Goal: Task Accomplishment & Management: Complete application form

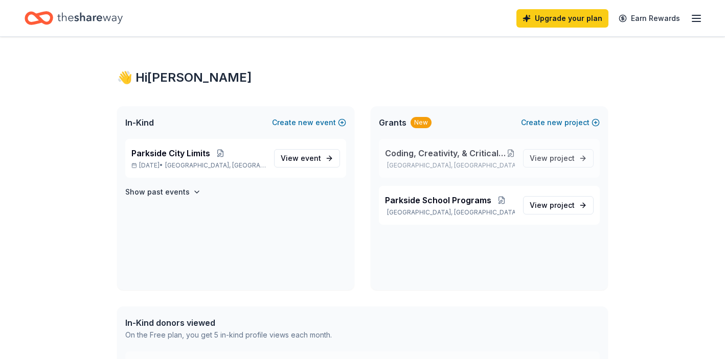
click at [513, 153] on button at bounding box center [510, 153] width 8 height 8
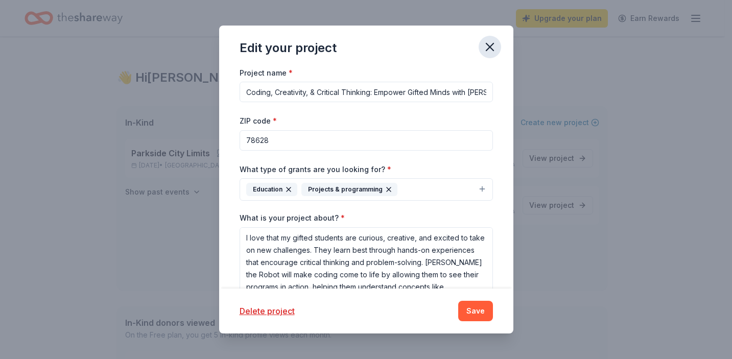
click at [491, 45] on icon "button" at bounding box center [489, 46] width 7 height 7
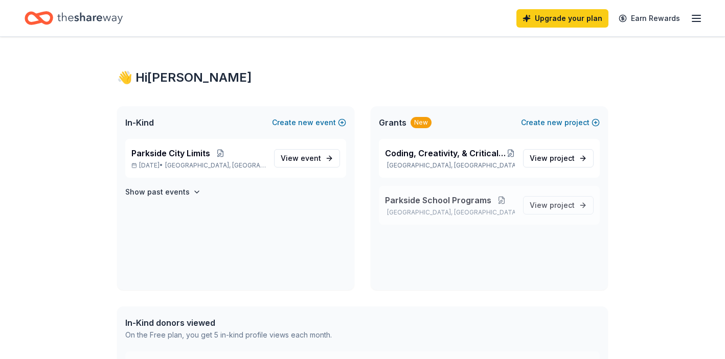
click at [501, 200] on button at bounding box center [501, 200] width 20 height 8
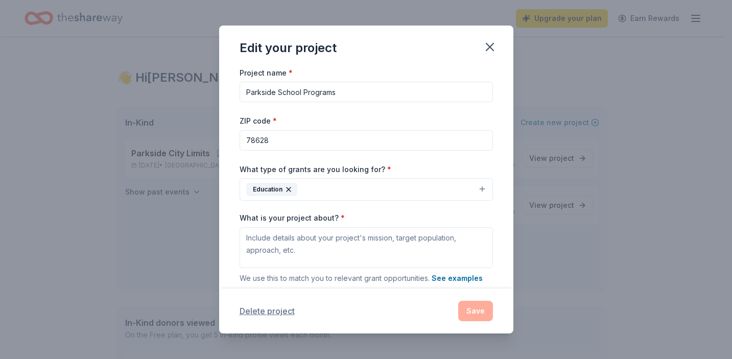
click at [255, 312] on button "Delete project" at bounding box center [267, 311] width 55 height 12
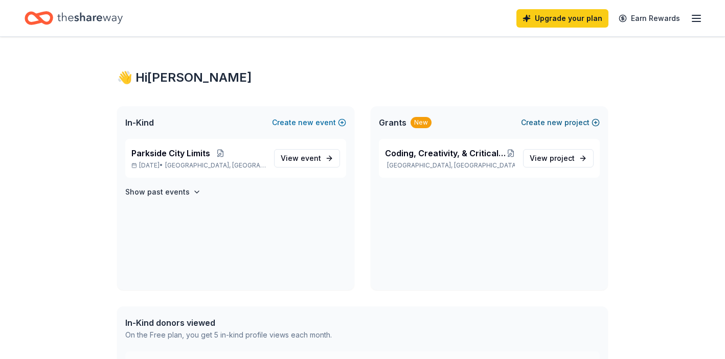
click at [575, 124] on button "Create new project" at bounding box center [560, 122] width 79 height 12
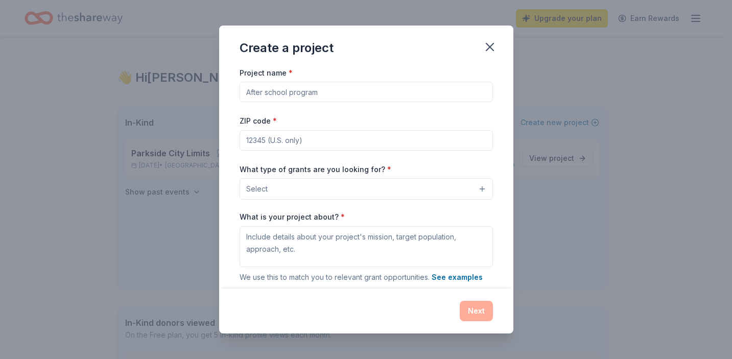
click at [300, 93] on input "Project name *" at bounding box center [366, 92] width 253 height 20
paste input "Partner with [GEOGRAPHIC_DATA] for a New Literacy Initiative"
type input "Partner with [GEOGRAPHIC_DATA] for a New Literacy Initiative"
click at [286, 143] on input "ZIP code *" at bounding box center [366, 140] width 253 height 20
type input "78628"
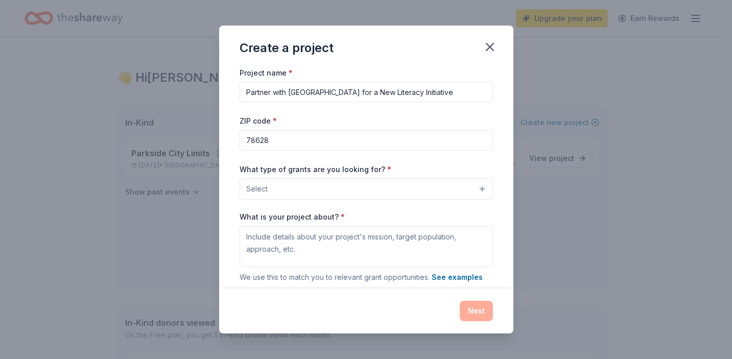
click at [335, 189] on button "Select" at bounding box center [366, 188] width 253 height 21
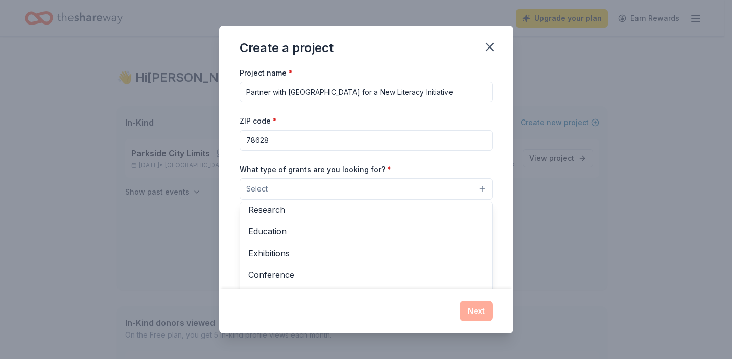
scroll to position [94, 0]
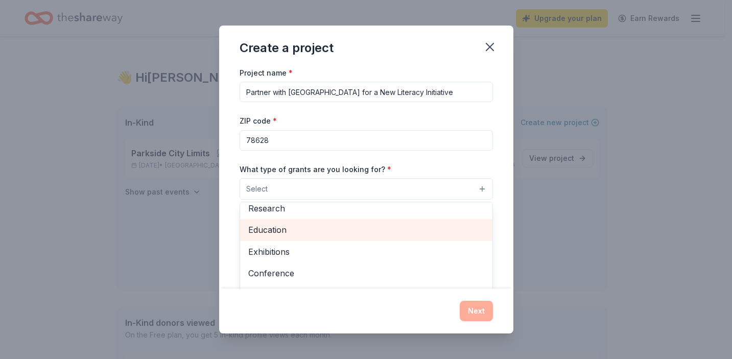
click at [284, 232] on span "Education" at bounding box center [366, 229] width 236 height 13
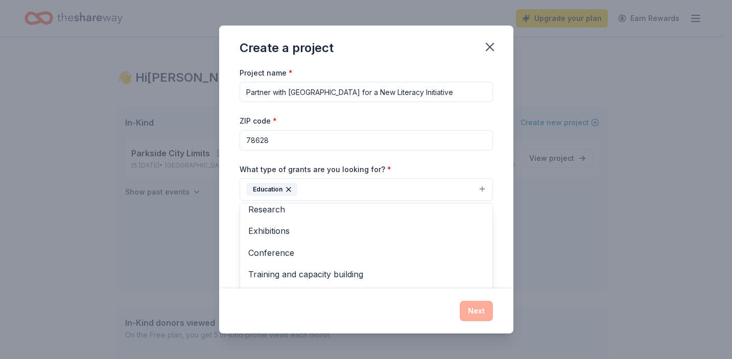
click at [601, 222] on div "Create a project Project name * Partner with Parkside Elementary School for a N…" at bounding box center [366, 179] width 732 height 359
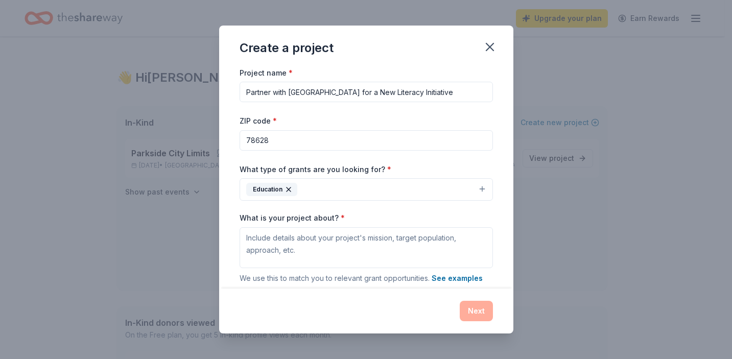
click at [390, 188] on button "Education" at bounding box center [366, 189] width 253 height 22
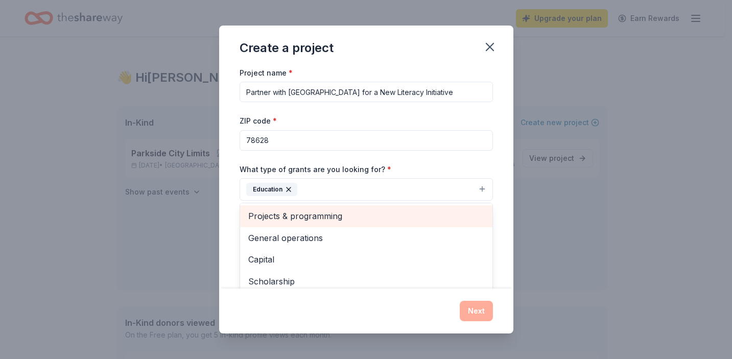
click at [325, 215] on span "Projects & programming" at bounding box center [366, 215] width 236 height 13
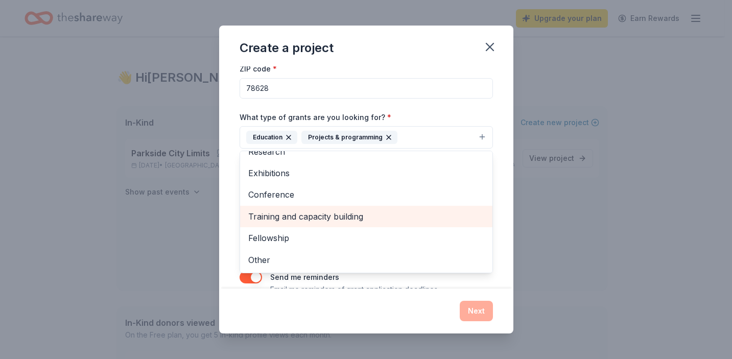
scroll to position [67, 0]
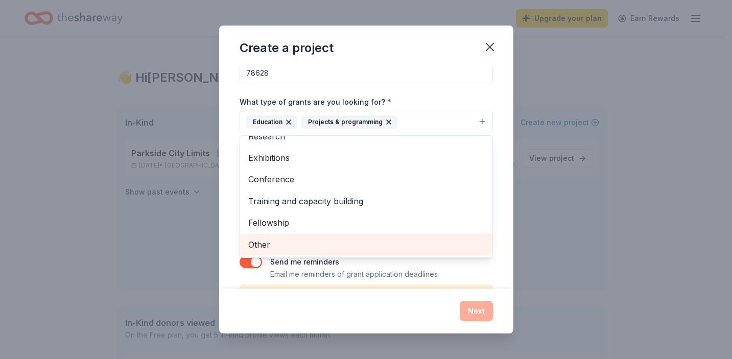
click at [389, 241] on span "Other" at bounding box center [366, 244] width 236 height 13
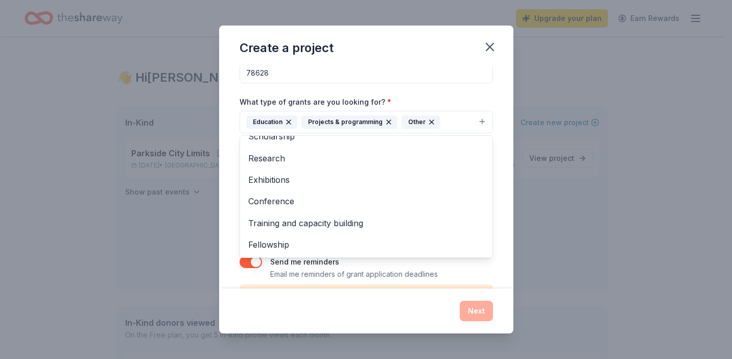
click at [584, 206] on div "Create a project Project name * Partner with Parkside Elementary School for a N…" at bounding box center [366, 179] width 732 height 359
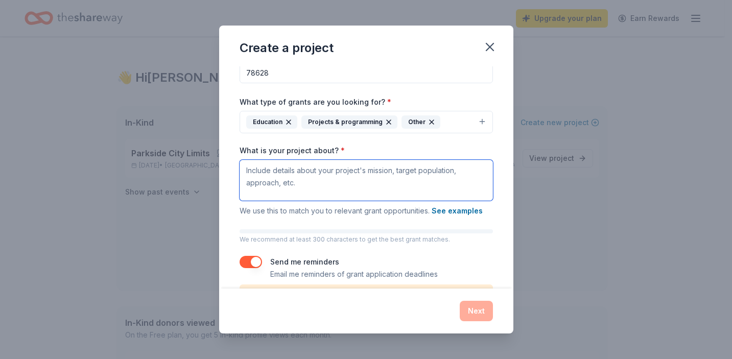
click at [256, 174] on textarea "What is your project about? *" at bounding box center [366, 180] width 253 height 41
paste textarea "We are reaching out to local community leaders and businesses like yours to ask…"
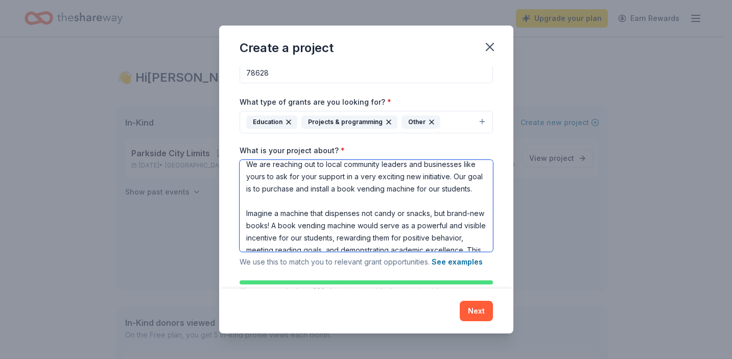
scroll to position [0, 0]
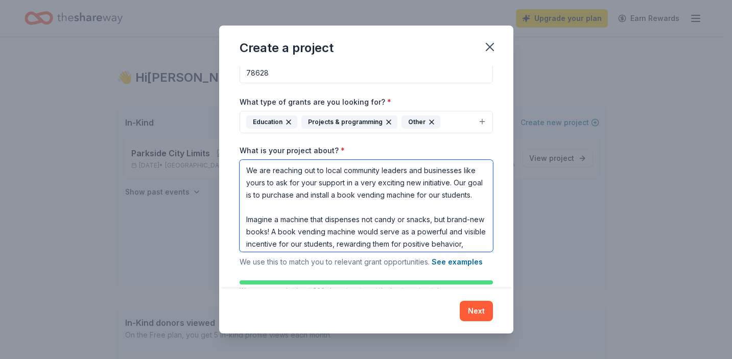
click at [248, 223] on textarea "We are reaching out to local community leaders and businesses like yours to ask…" at bounding box center [366, 206] width 253 height 92
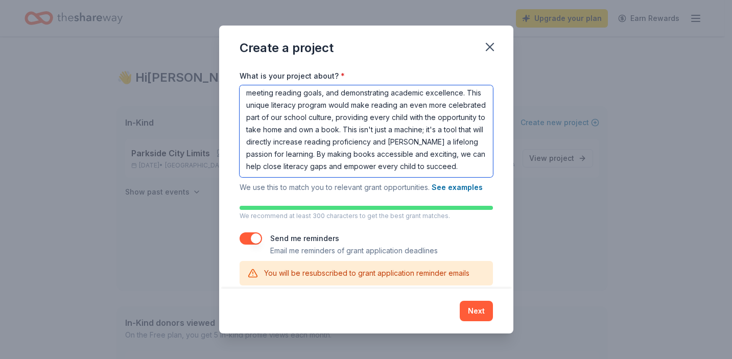
scroll to position [155, 0]
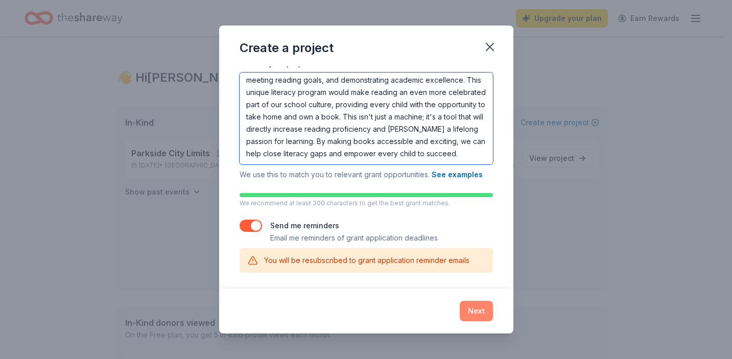
type textarea "We are reaching out to local community leaders and businesses like yours to ask…"
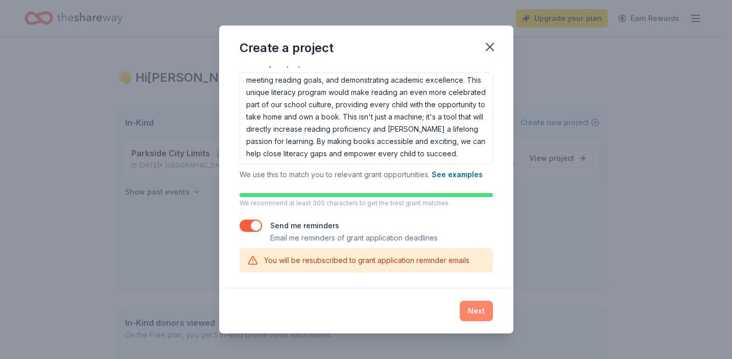
click at [478, 311] on button "Next" at bounding box center [476, 311] width 33 height 20
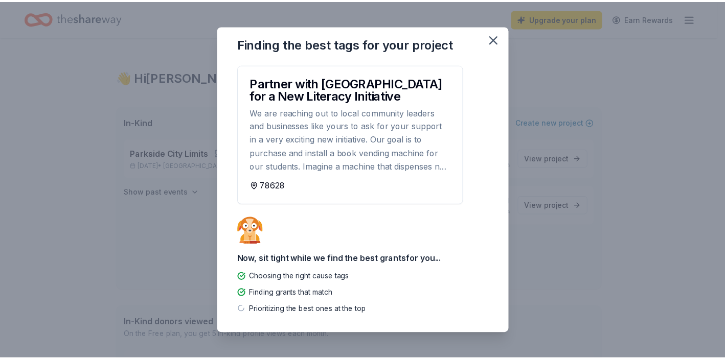
scroll to position [0, 0]
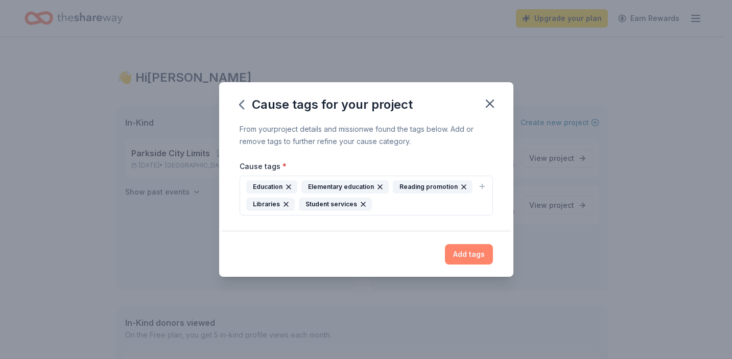
click at [472, 253] on button "Add tags" at bounding box center [469, 254] width 48 height 20
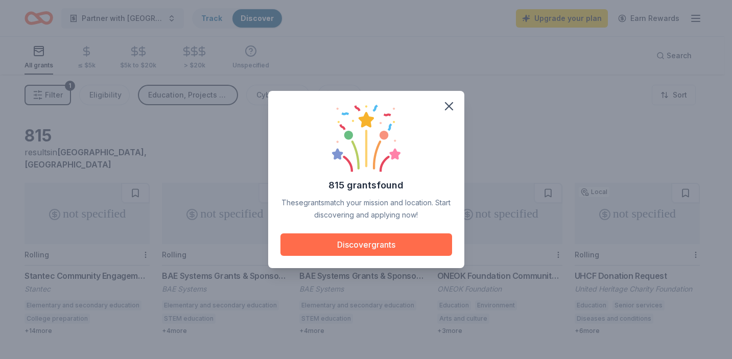
click at [364, 242] on button "Discover grants" at bounding box center [367, 245] width 172 height 22
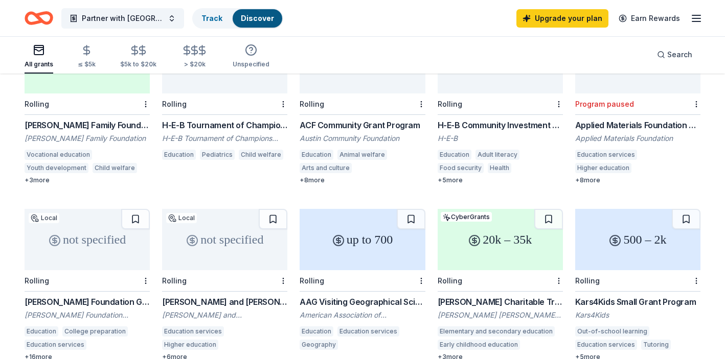
scroll to position [334, 0]
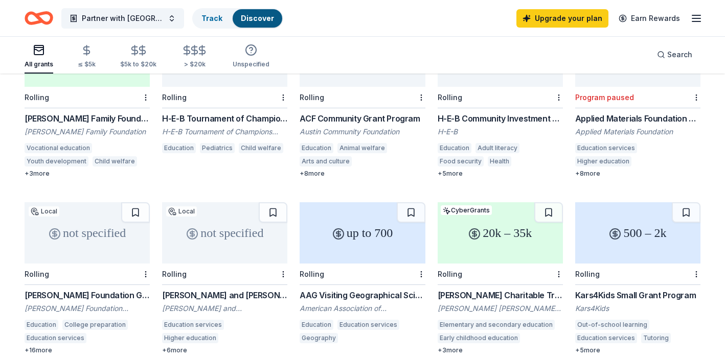
click at [493, 289] on div "[PERSON_NAME] Charitable Trust Grant" at bounding box center [499, 295] width 125 height 12
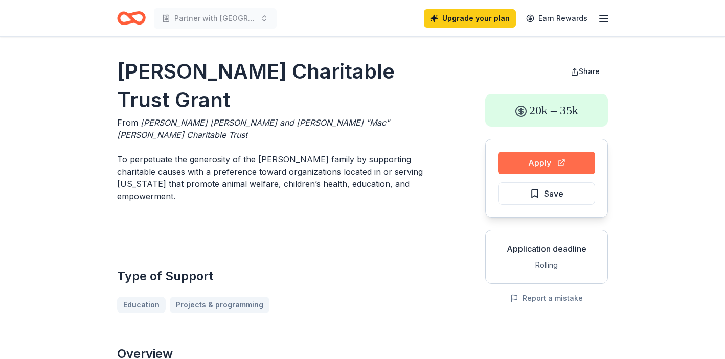
click at [538, 165] on button "Apply" at bounding box center [546, 163] width 97 height 22
